Goal: Information Seeking & Learning: Find specific fact

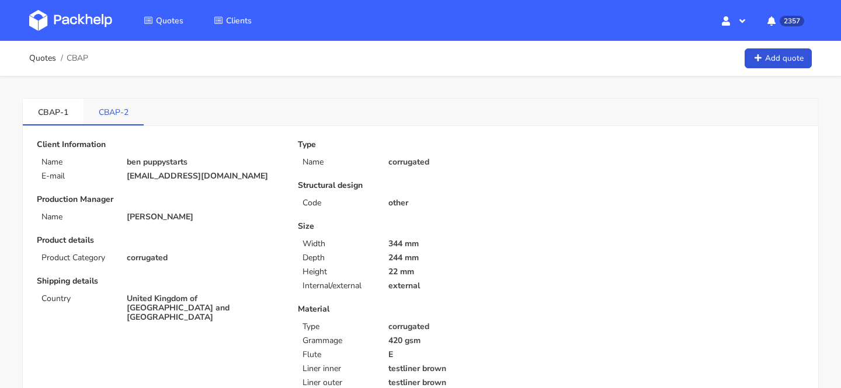
click at [102, 113] on link "CBAP-2" at bounding box center [114, 112] width 60 height 26
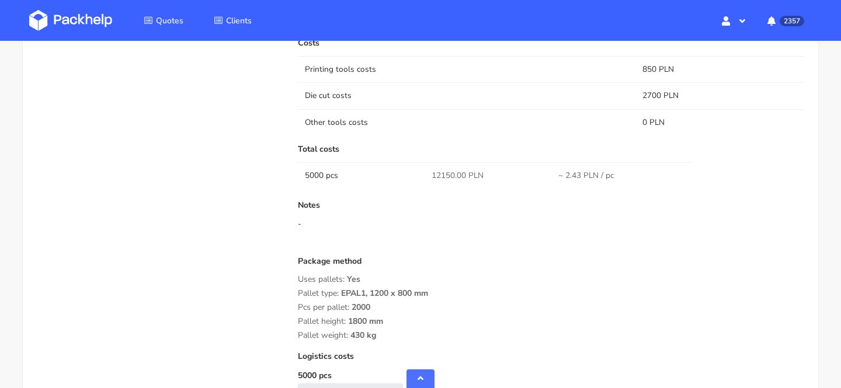
scroll to position [835, 0]
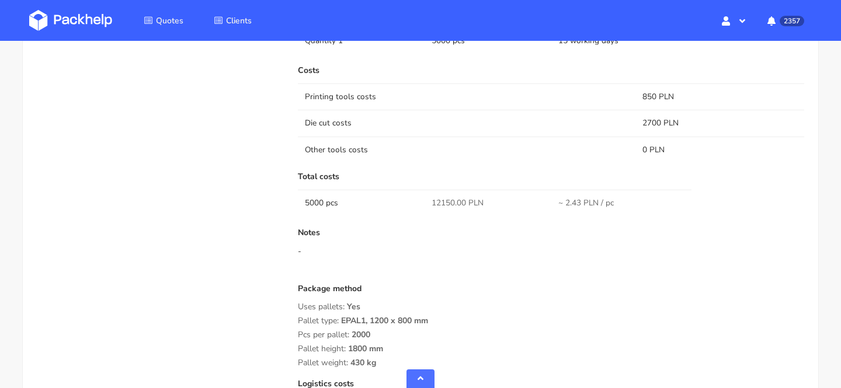
click at [440, 205] on span "12150.00 PLN" at bounding box center [458, 203] width 52 height 12
copy span "12150.00"
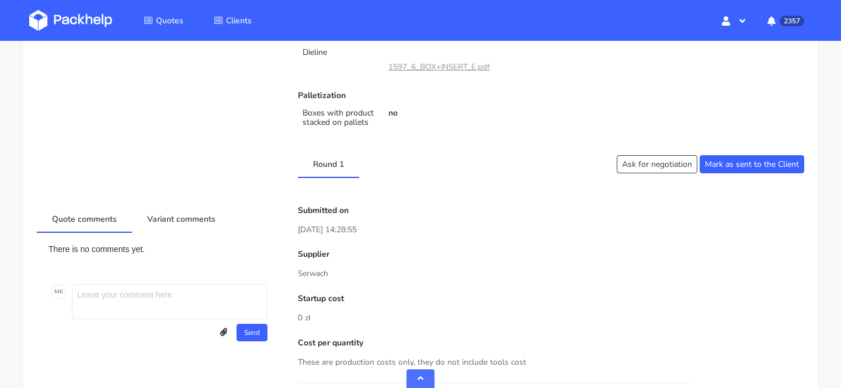
scroll to position [0, 0]
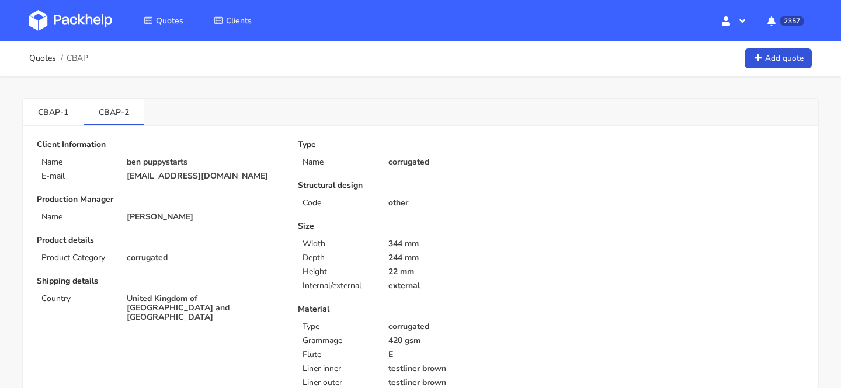
click at [169, 179] on p "[EMAIL_ADDRESS][DOMAIN_NAME]" at bounding box center [204, 176] width 155 height 9
click at [171, 173] on p "[EMAIL_ADDRESS][DOMAIN_NAME]" at bounding box center [204, 176] width 155 height 9
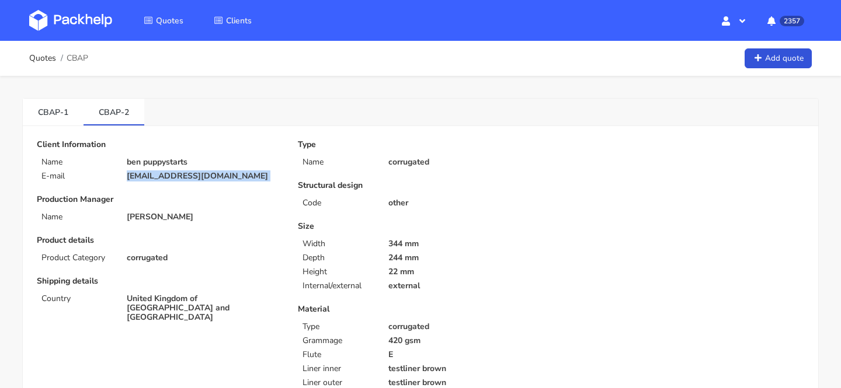
copy div "[EMAIL_ADDRESS][DOMAIN_NAME]"
click at [78, 57] on span "CBAP" at bounding box center [78, 58] width 22 height 9
copy span "CBAP"
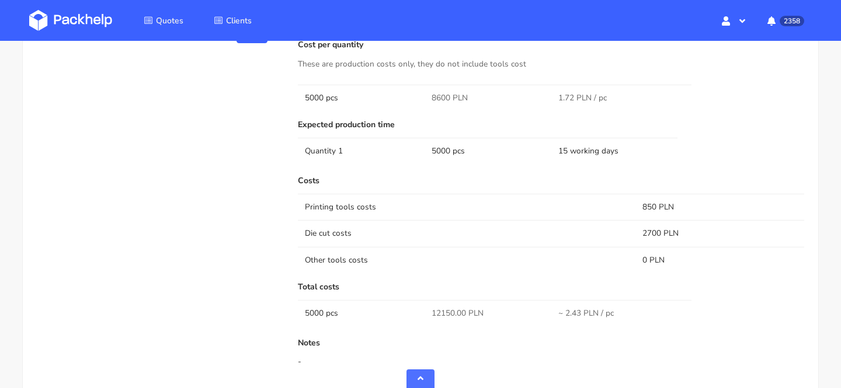
scroll to position [714, 0]
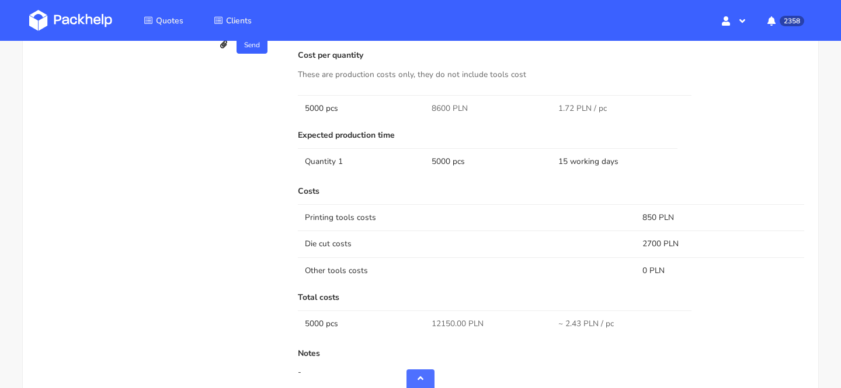
click at [441, 105] on span "8600 PLN" at bounding box center [450, 109] width 36 height 12
copy span "8600"
click at [344, 262] on td "Other tools costs" at bounding box center [467, 271] width 338 height 26
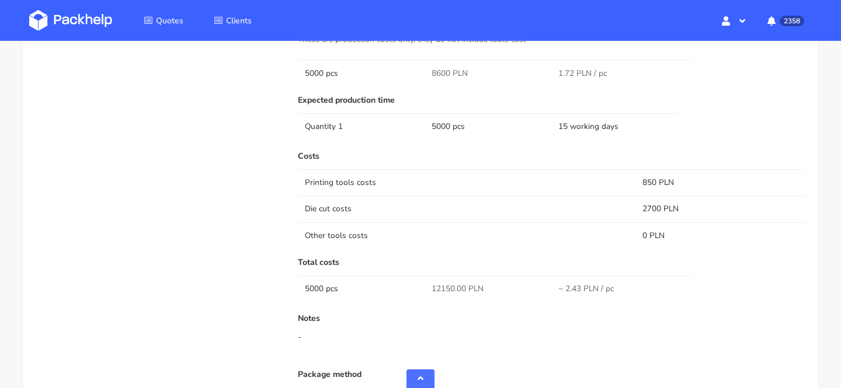
scroll to position [748, 0]
click at [441, 76] on span "8600 PLN" at bounding box center [450, 76] width 36 height 12
copy span "8600"
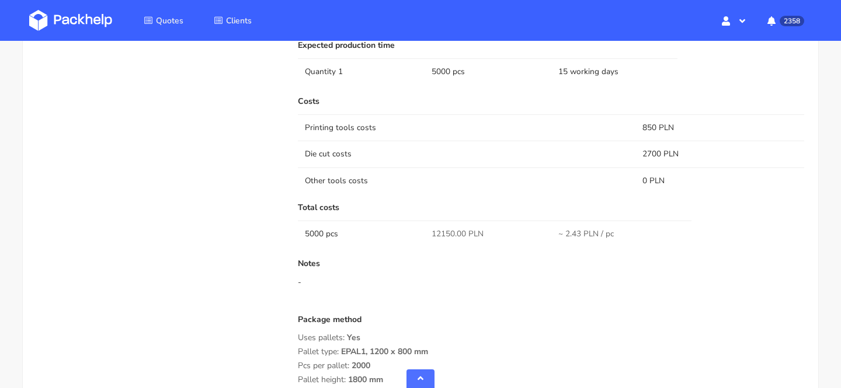
scroll to position [800, 0]
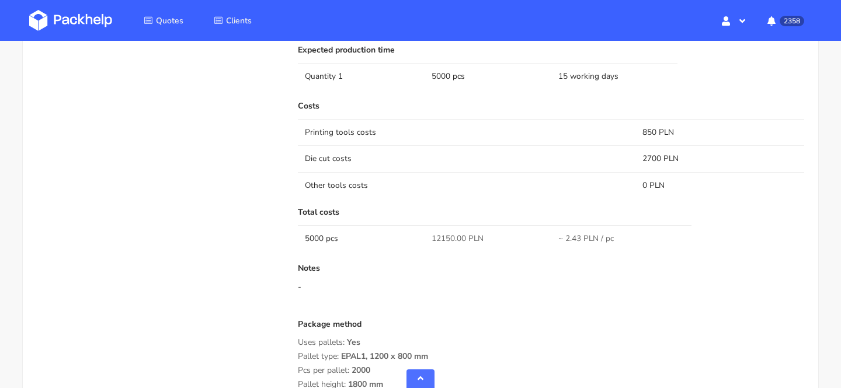
click at [78, 9] on link at bounding box center [79, 21] width 100 height 34
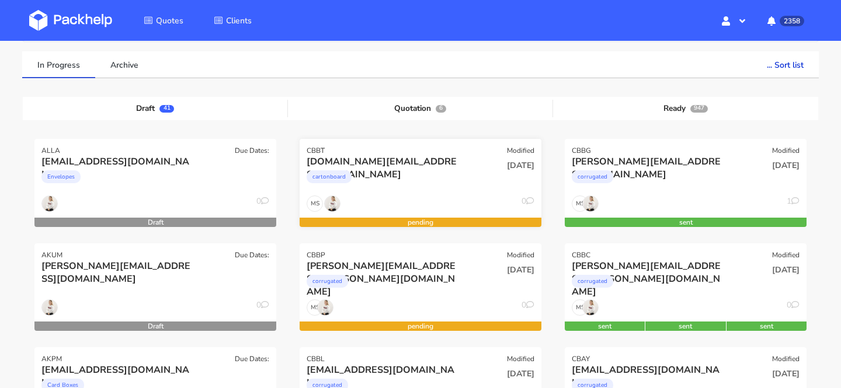
scroll to position [82, 0]
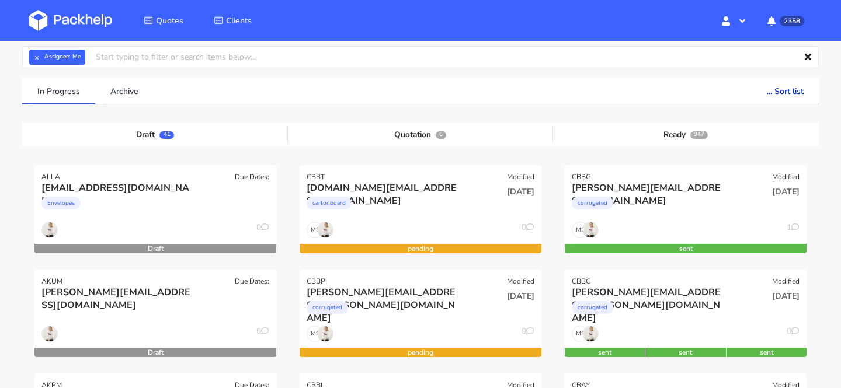
scroll to position [94, 0]
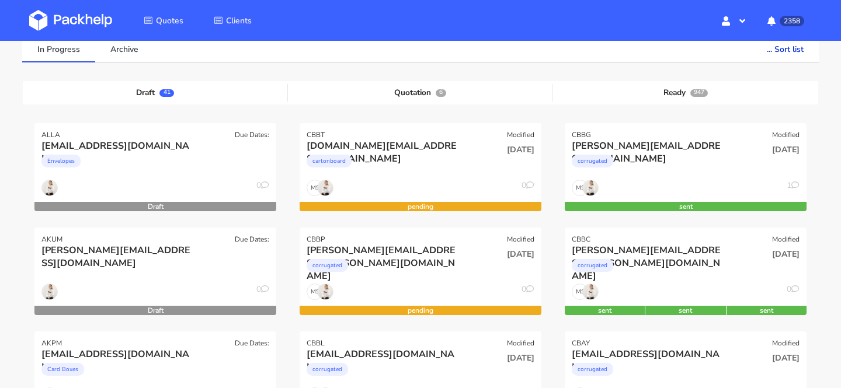
click at [72, 22] on img at bounding box center [70, 20] width 83 height 21
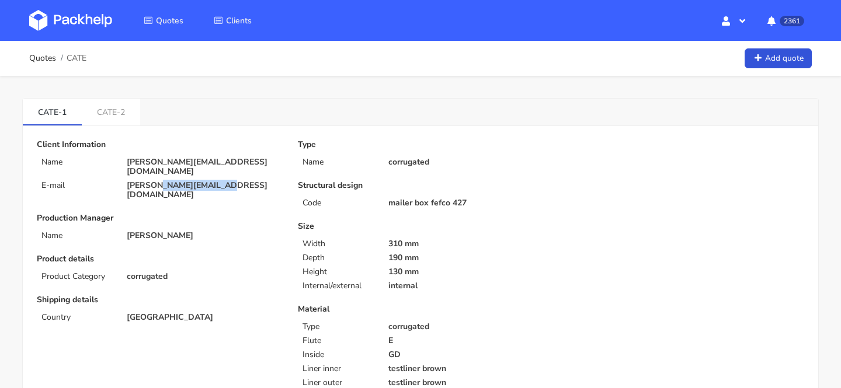
drag, startPoint x: 204, startPoint y: 180, endPoint x: 155, endPoint y: 178, distance: 49.1
click at [155, 181] on p "victor@arsdigitalis.io" at bounding box center [204, 190] width 155 height 19
copy p "arsdigitalis.io"
click at [77, 57] on span "CATE" at bounding box center [77, 58] width 20 height 9
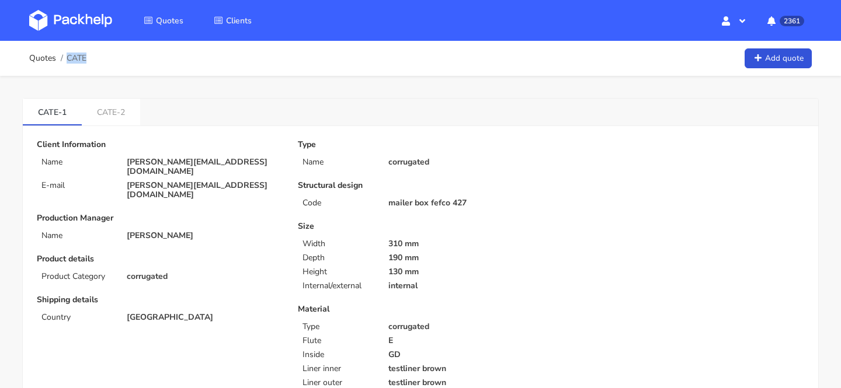
copy span "CATE"
click at [128, 105] on link "CATE-2" at bounding box center [111, 112] width 58 height 26
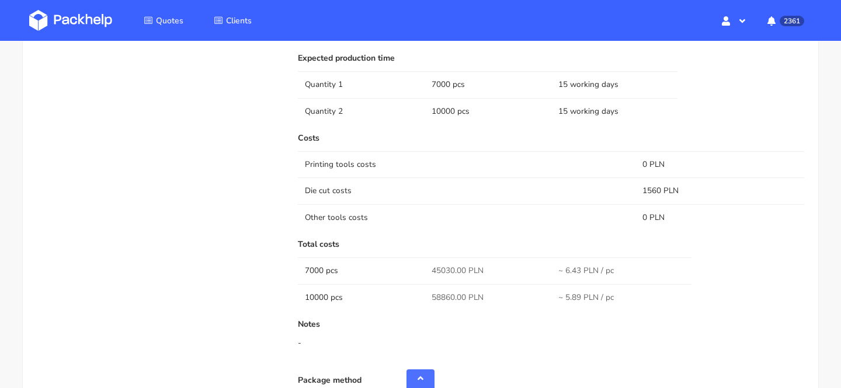
scroll to position [871, 0]
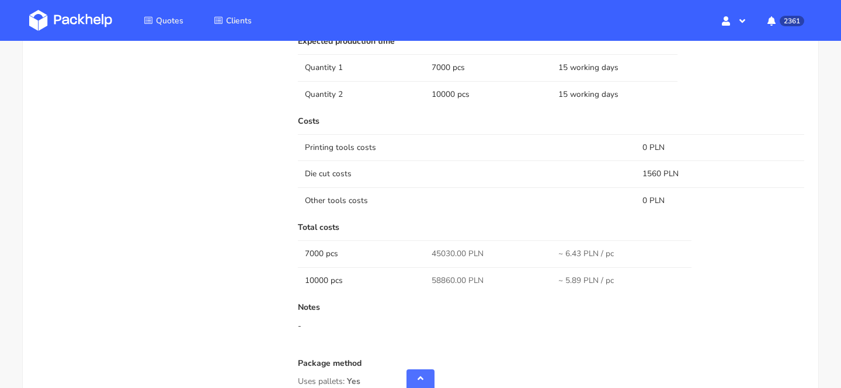
click at [442, 254] on span "45030.00 PLN" at bounding box center [458, 254] width 52 height 12
copy span "45030.00"
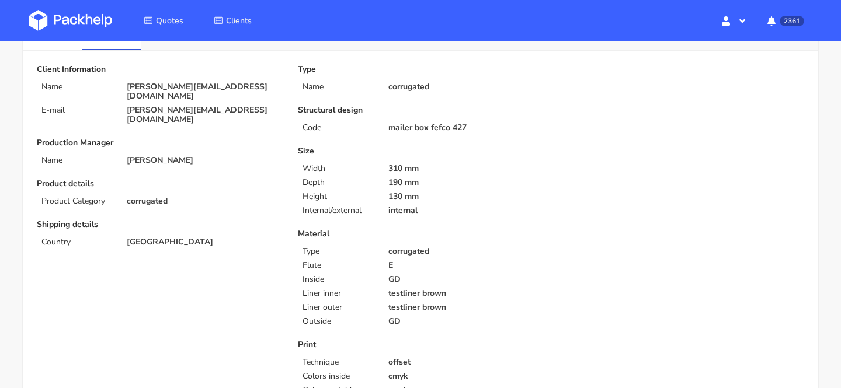
scroll to position [61, 0]
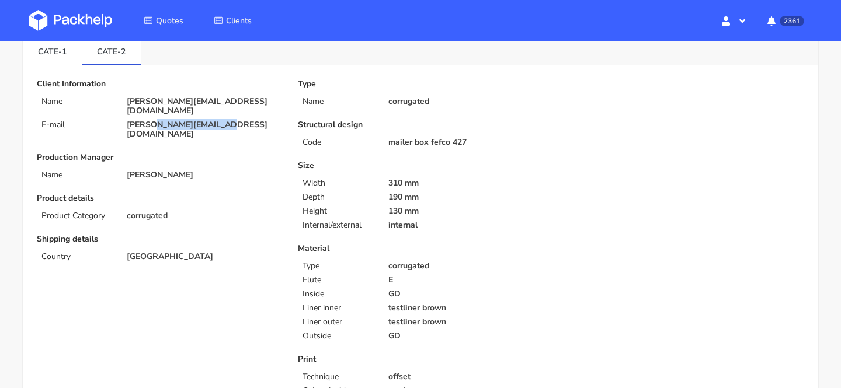
drag, startPoint x: 216, startPoint y: 111, endPoint x: 150, endPoint y: 118, distance: 66.4
click at [150, 120] on p "victor@arsdigitalis.io" at bounding box center [204, 129] width 155 height 19
copy p "@arsdigitalis.io"
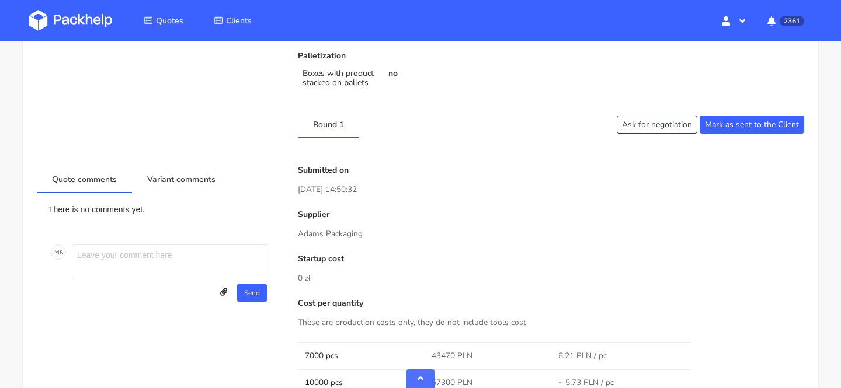
scroll to position [504, 0]
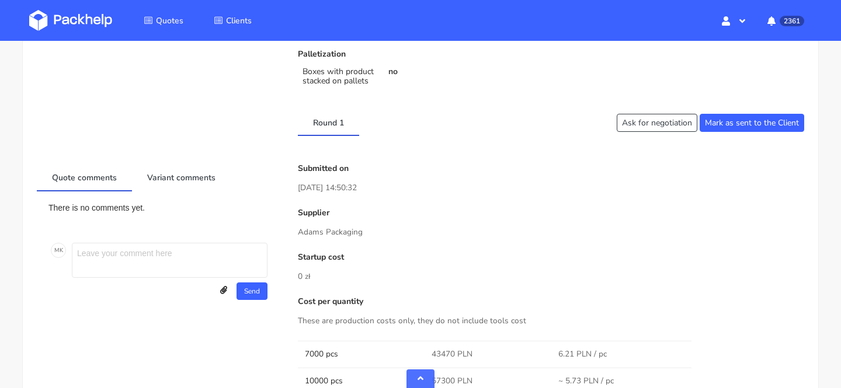
drag, startPoint x: 369, startPoint y: 238, endPoint x: 297, endPoint y: 230, distance: 72.3
copy p "Adams Packaging"
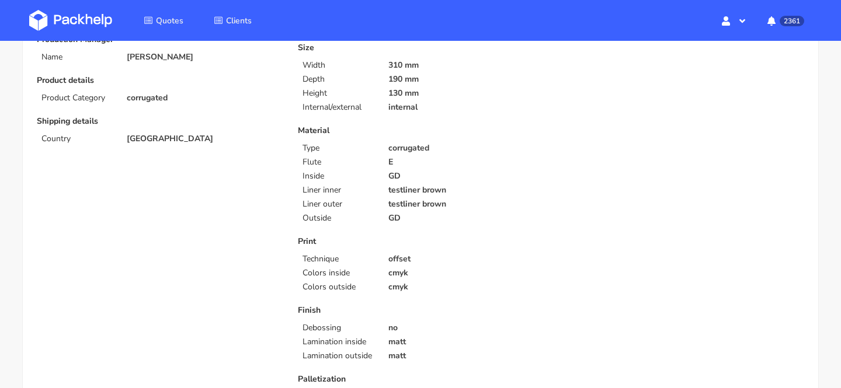
scroll to position [0, 0]
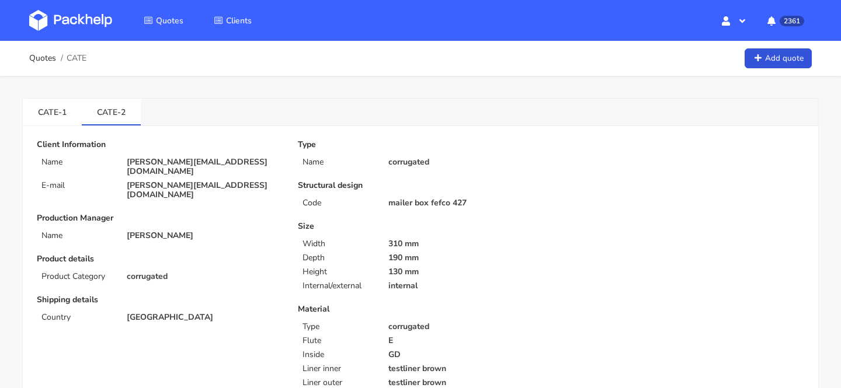
click at [203, 181] on p "victor@arsdigitalis.io" at bounding box center [204, 190] width 155 height 19
drag, startPoint x: 210, startPoint y: 176, endPoint x: 154, endPoint y: 178, distance: 55.5
click at [154, 181] on p "victor@arsdigitalis.io" at bounding box center [204, 190] width 155 height 19
copy p "arsdigitalis.io"
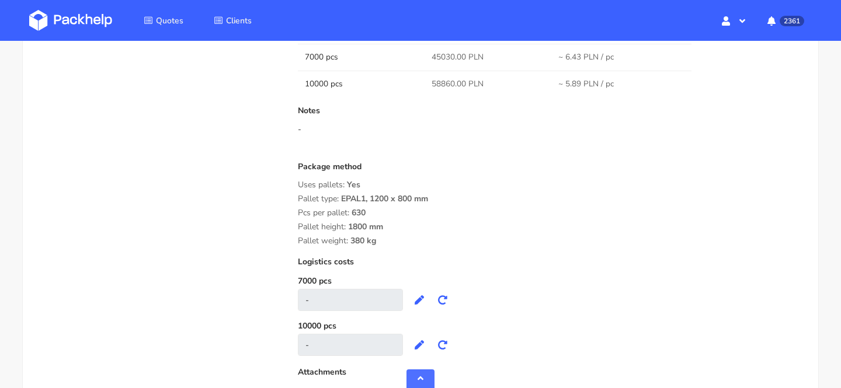
scroll to position [1068, 0]
drag, startPoint x: 386, startPoint y: 241, endPoint x: 295, endPoint y: 169, distance: 115.6
click at [295, 169] on div "Submitted on 13 Aug 2025 14:50:32 Supplier Adams Packaging Startup cost 0 zł Co…" at bounding box center [551, 5] width 523 height 810
copy div "Package method Uses pallets: Yes Pallet type: EPAL1, 1200 x 800 mm Pcs per pall…"
click at [697, 209] on div "Pcs per pallet: 630" at bounding box center [551, 212] width 506 height 9
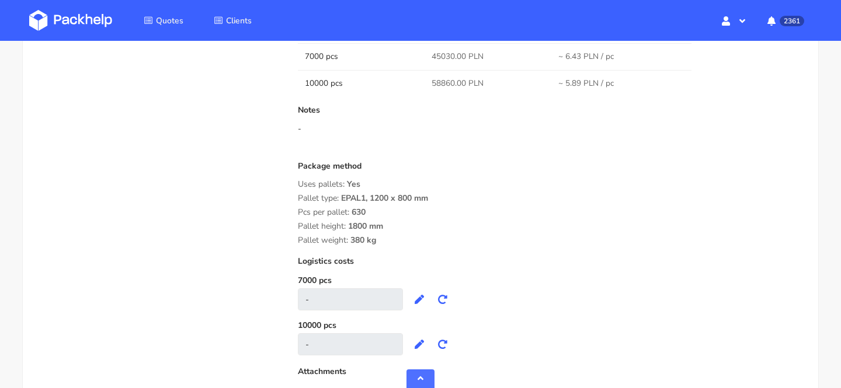
click at [438, 84] on span "58860.00 PLN" at bounding box center [458, 84] width 52 height 12
copy span "58860.00"
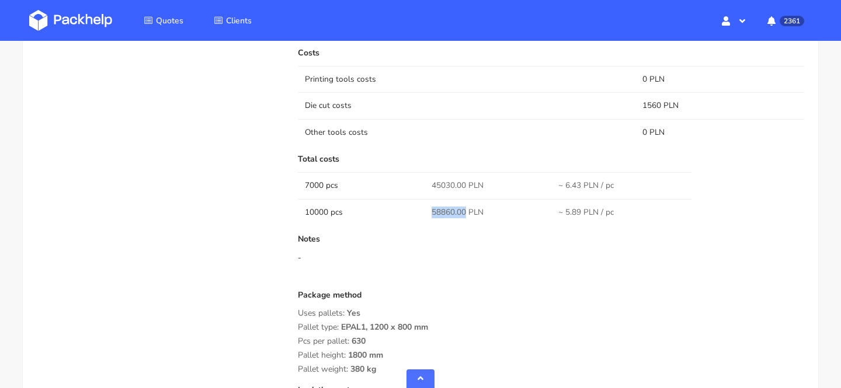
scroll to position [940, 0]
click at [412, 206] on td "10000 pcs" at bounding box center [361, 212] width 127 height 26
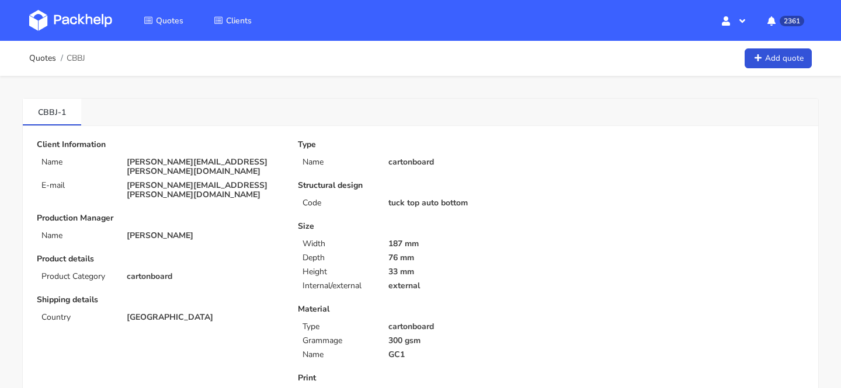
click at [81, 57] on span "CBBJ" at bounding box center [76, 58] width 19 height 9
copy span "CBBJ"
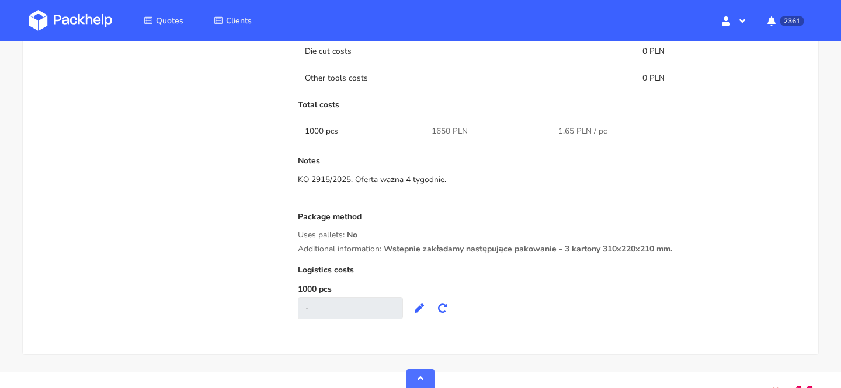
scroll to position [838, 0]
click at [547, 231] on div "Uses pallets: No" at bounding box center [551, 234] width 506 height 9
click at [439, 134] on span "1650 PLN" at bounding box center [450, 130] width 36 height 12
copy span "1650"
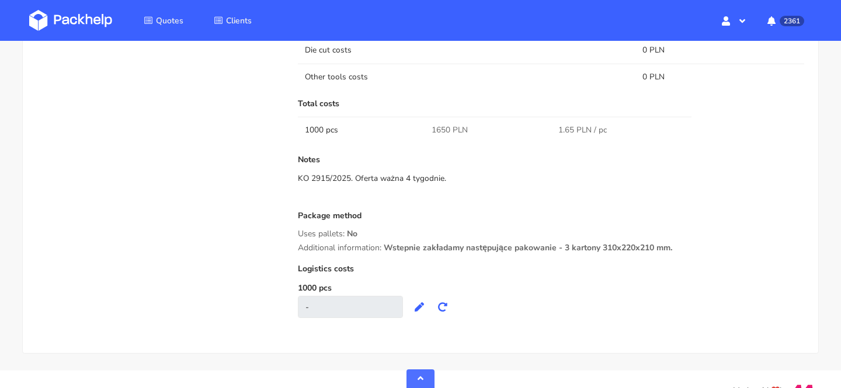
click at [464, 190] on div "Notes KO 2915/2025. Oferta ważna 4 tygodnie." at bounding box center [551, 178] width 506 height 47
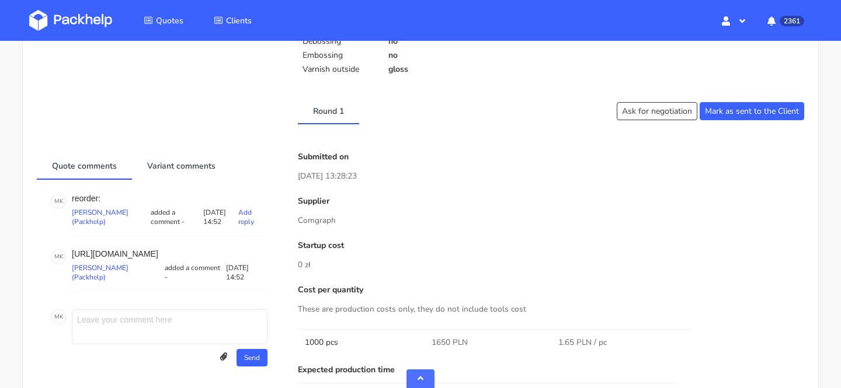
scroll to position [437, 0]
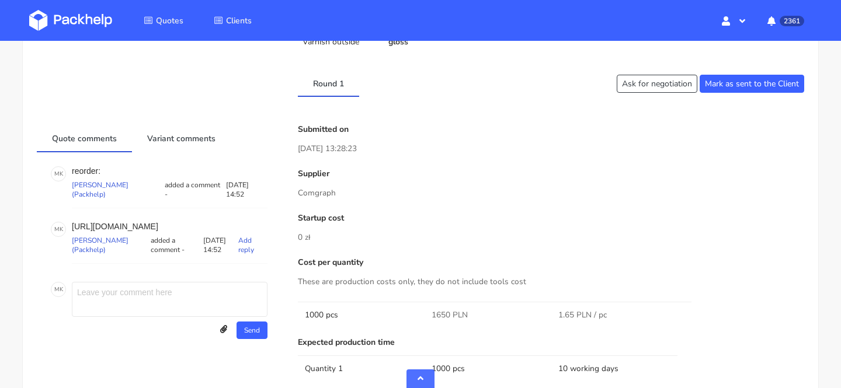
drag, startPoint x: 203, startPoint y: 238, endPoint x: 71, endPoint y: 224, distance: 132.7
click at [71, 224] on div "M K https://platform.packhelp.com/pma/line-items/5568694/orders/R438222489 Mari…" at bounding box center [159, 243] width 217 height 42
copy p "https://platform.packhelp.com/pma/line-items/5568694/orders/R438222489"
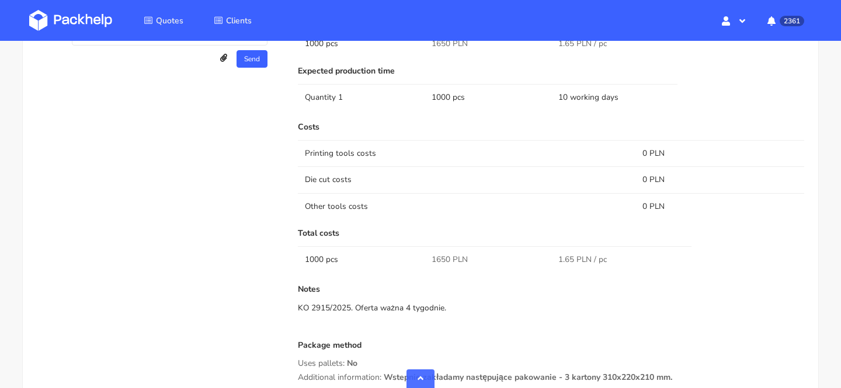
scroll to position [862, 0]
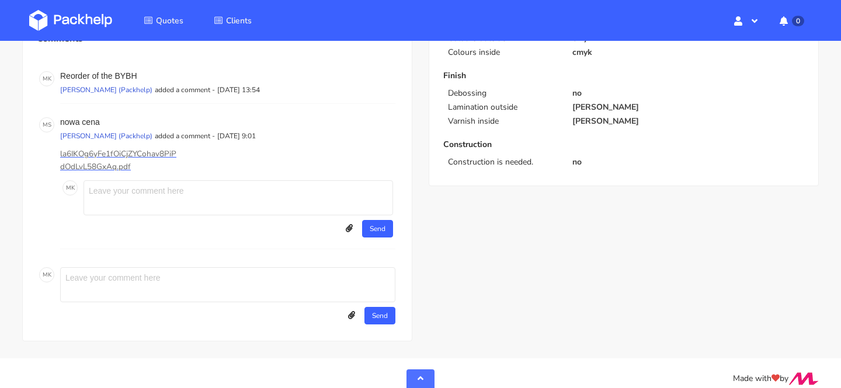
scroll to position [517, 0]
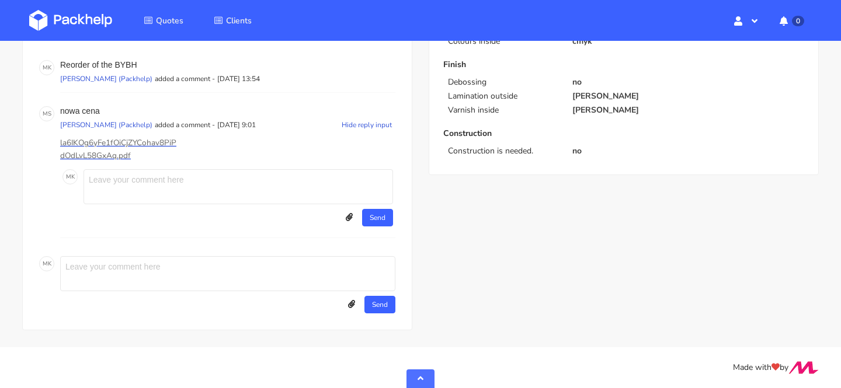
click at [116, 145] on p "la6IKOg6yFe1fOiCjZYCohav8PiPdOdLvL58GxAq.pdf" at bounding box center [118, 150] width 117 height 26
click at [247, 174] on textarea at bounding box center [239, 186] width 310 height 35
type textarea "[PERSON_NAME], a jest moze dla 10k jakas zmiana?"
click at [383, 218] on button "Send" at bounding box center [377, 218] width 31 height 18
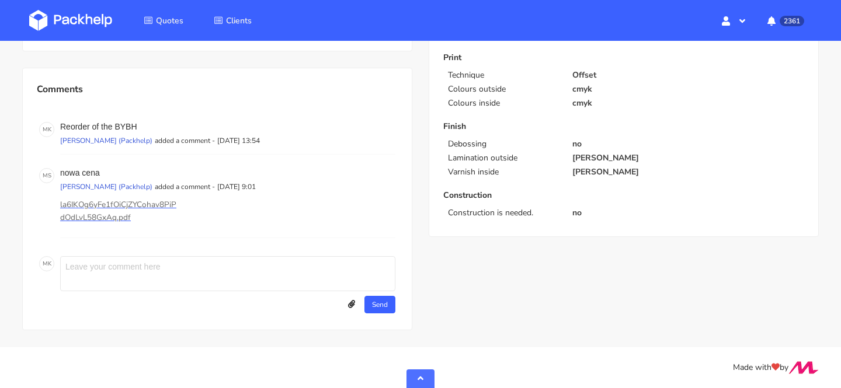
scroll to position [487, 0]
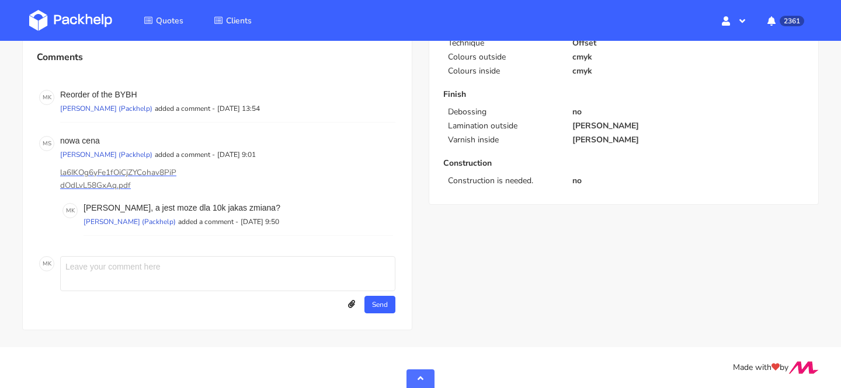
click at [229, 256] on div "M K Send Upload attachments Drop files to attach, or browse. Close Add" at bounding box center [217, 285] width 361 height 62
click at [228, 274] on textarea at bounding box center [227, 273] width 335 height 35
type textarea "dzieki :)"
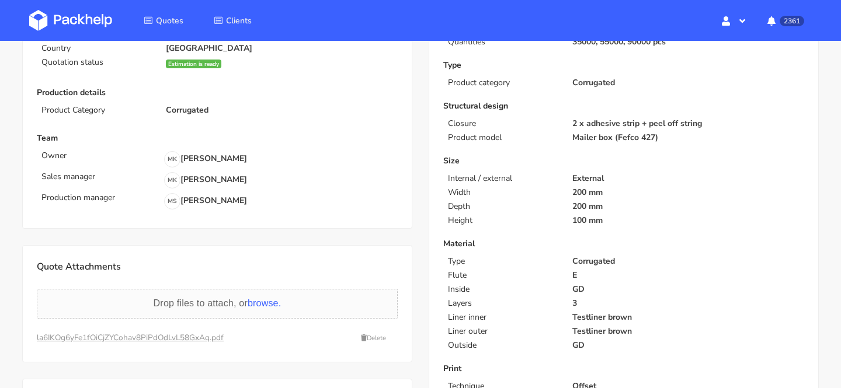
scroll to position [0, 0]
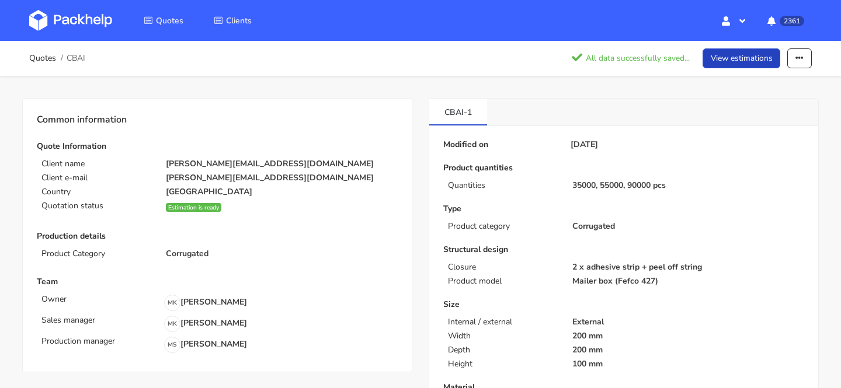
click at [719, 65] on link "View estimations" at bounding box center [742, 58] width 78 height 20
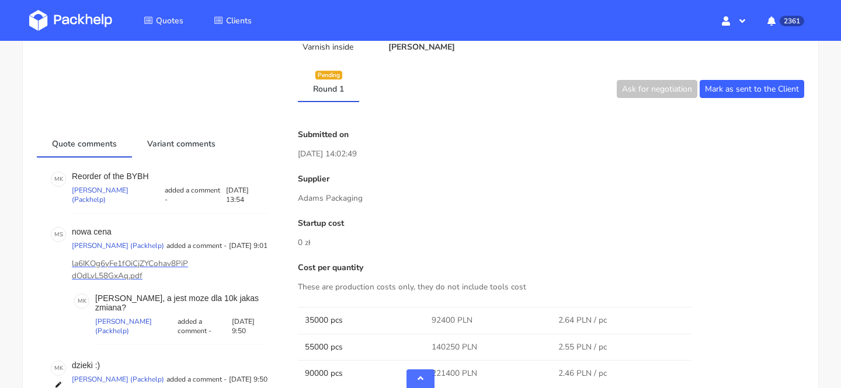
scroll to position [326, 0]
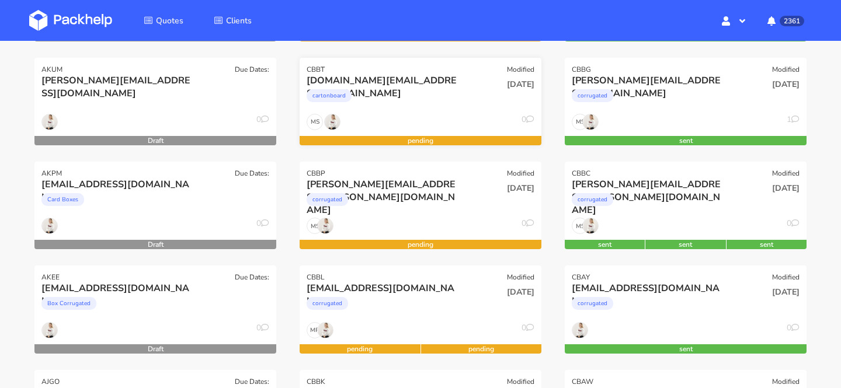
scroll to position [266, 0]
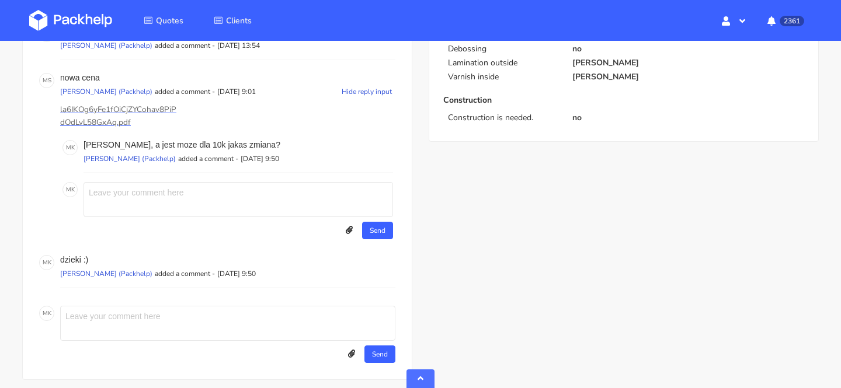
scroll to position [557, 0]
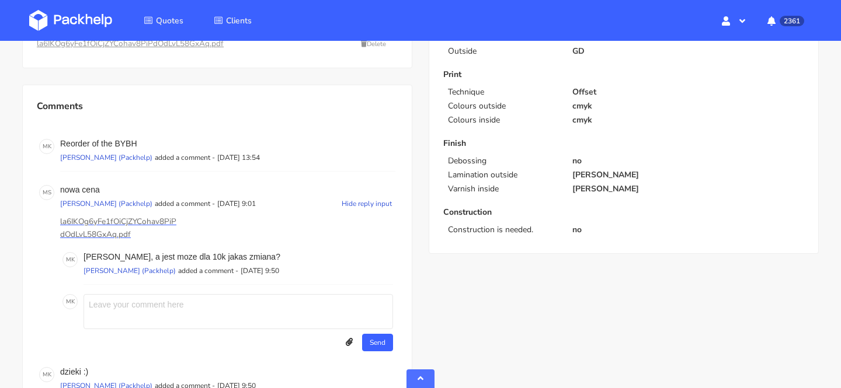
scroll to position [440, 0]
click at [440, 290] on div "CBAI-1 Modified on [DATE] Product quantities Quantities 35000, 55000, 90000 pcs…" at bounding box center [624, 82] width 407 height 849
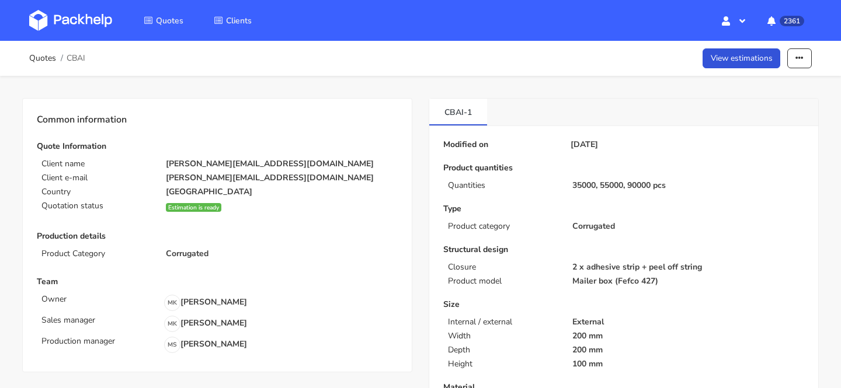
click at [111, 19] on img at bounding box center [70, 20] width 83 height 21
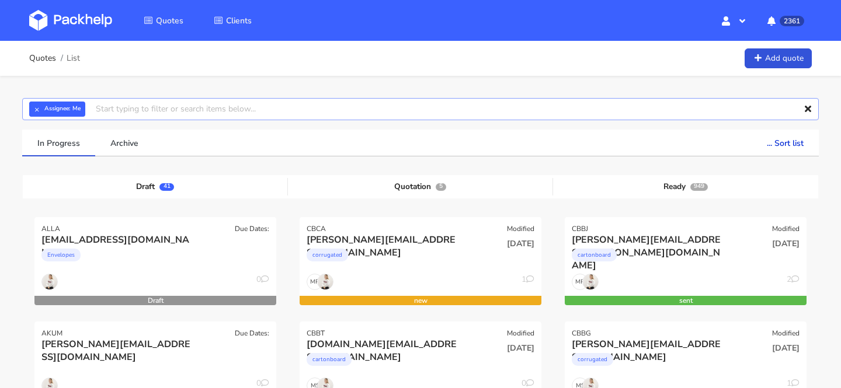
click at [319, 113] on input "text" at bounding box center [420, 109] width 797 height 22
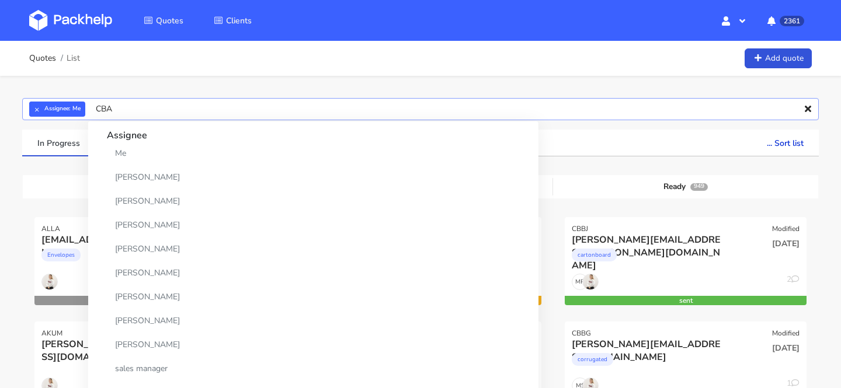
type input "CBAJ"
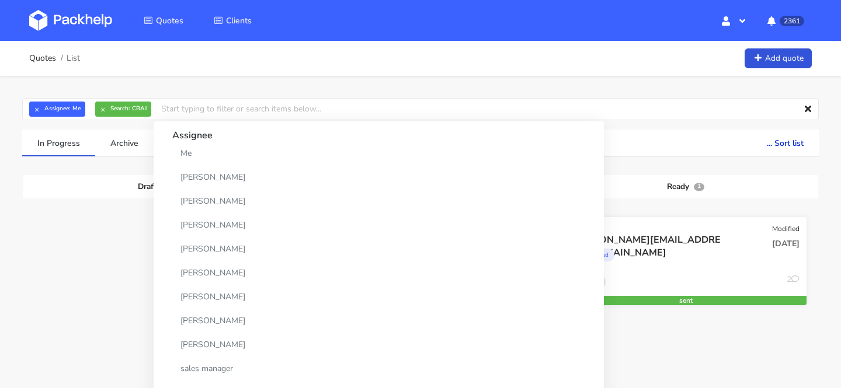
click at [680, 286] on div "MP 2" at bounding box center [686, 285] width 242 height 22
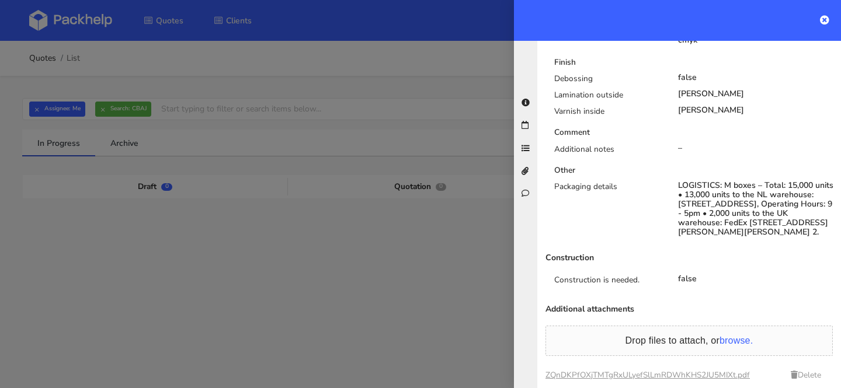
scroll to position [1024, 0]
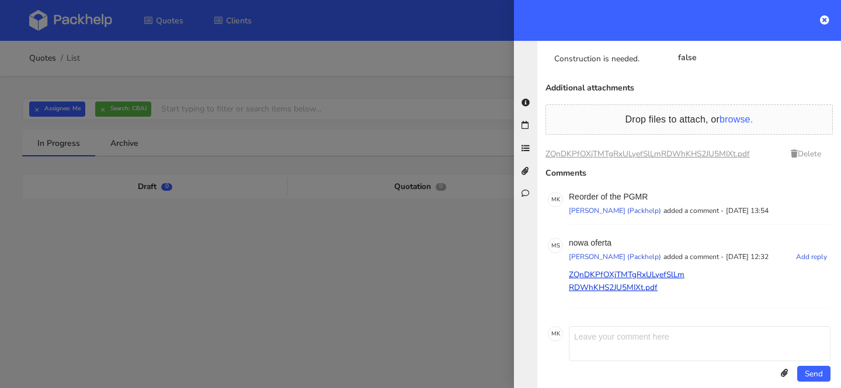
click at [602, 269] on p "ZQnDKPfOXjTMTgRxULyefSlLmRDWhKHS2JU5MIXt.pdf" at bounding box center [627, 282] width 117 height 26
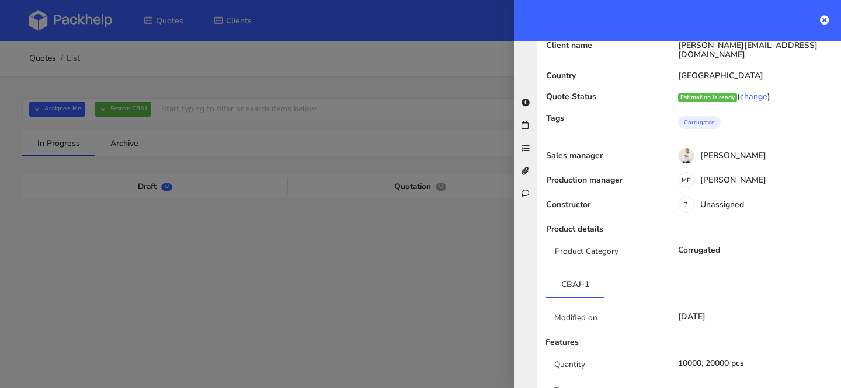
scroll to position [0, 0]
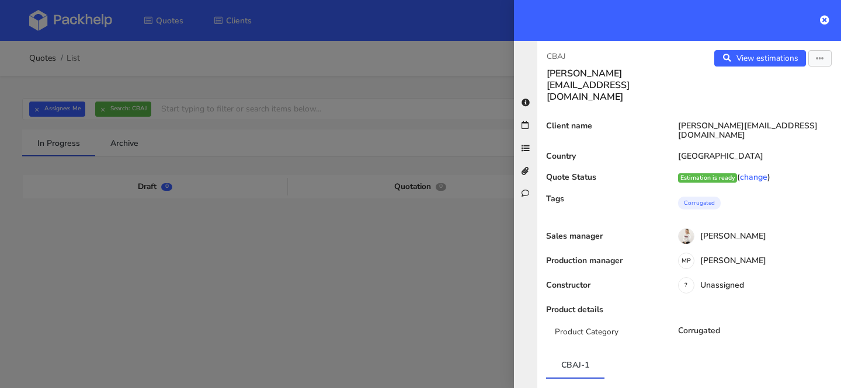
click at [283, 202] on div at bounding box center [420, 194] width 841 height 388
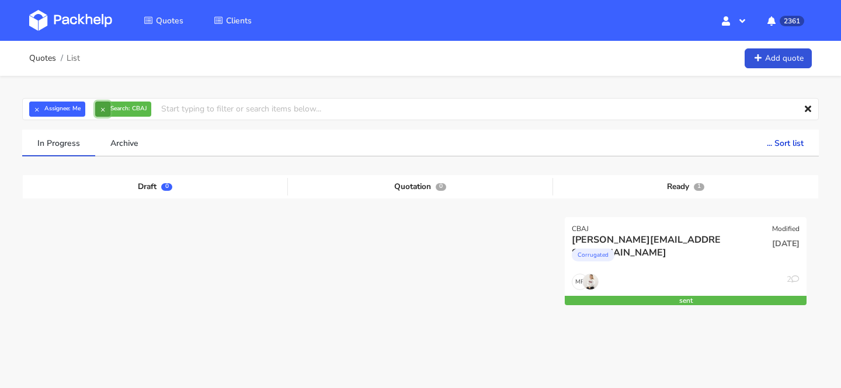
click at [103, 111] on button "×" at bounding box center [102, 109] width 15 height 15
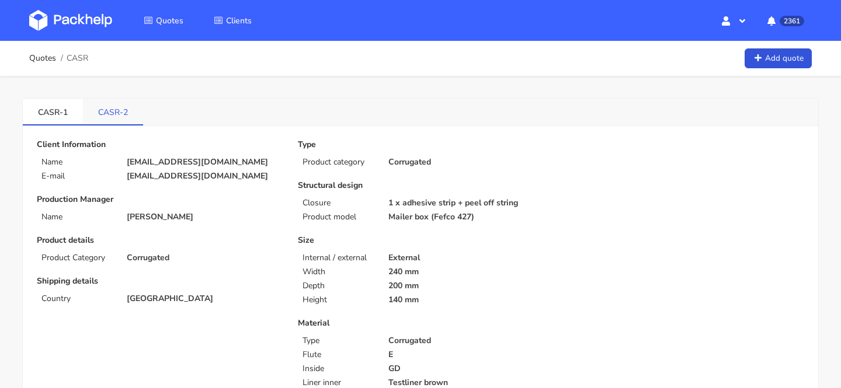
click at [122, 109] on link "CASR-2" at bounding box center [113, 112] width 60 height 26
click at [67, 114] on link "CASR-1" at bounding box center [53, 112] width 60 height 26
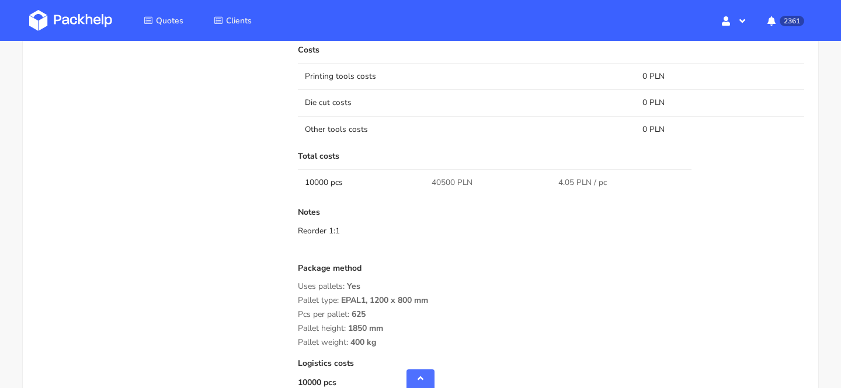
scroll to position [1013, 0]
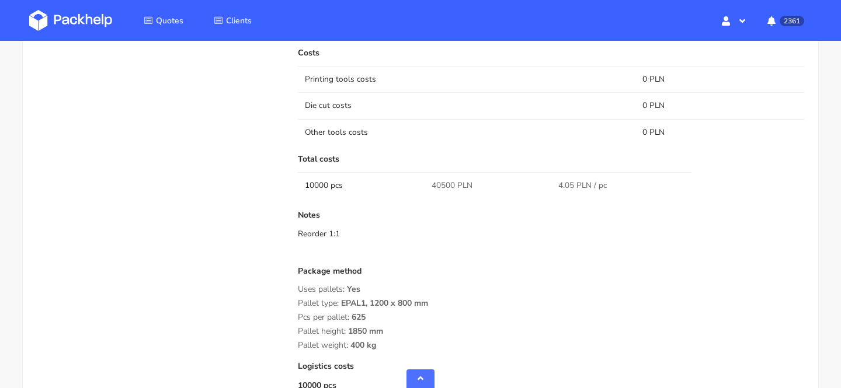
click at [440, 180] on span "40500 PLN" at bounding box center [452, 186] width 41 height 12
copy span "40500"
